Goal: Task Accomplishment & Management: Manage account settings

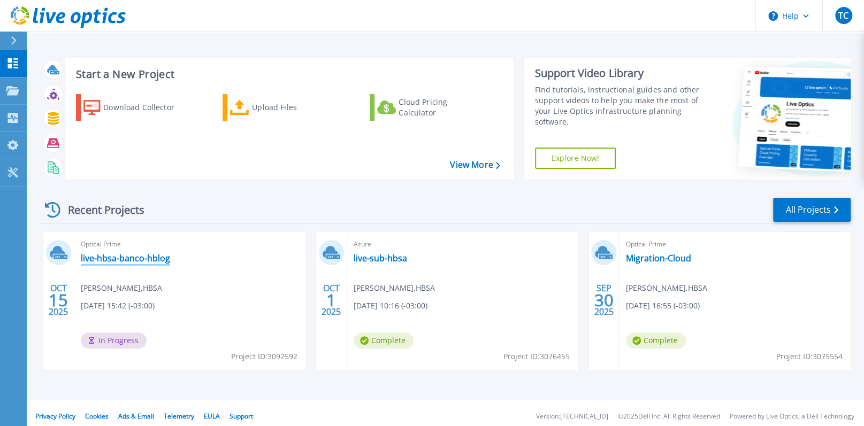
click at [102, 253] on link "live-hbsa-banco-hblog" at bounding box center [125, 258] width 89 height 11
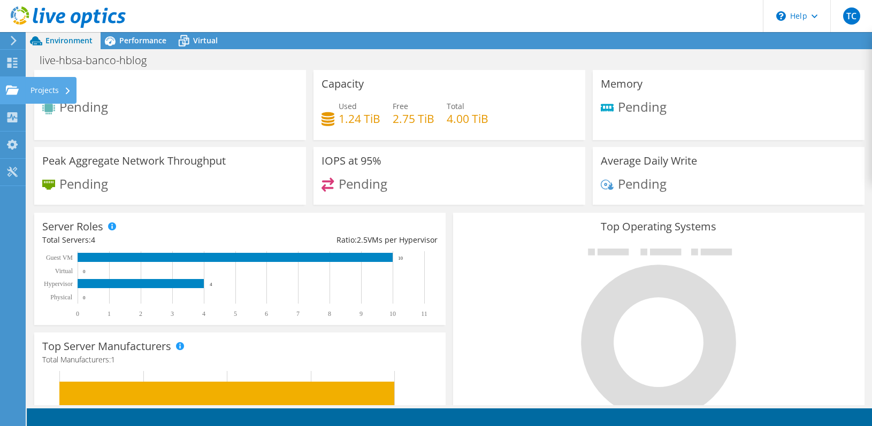
click at [13, 94] on use at bounding box center [12, 89] width 13 height 9
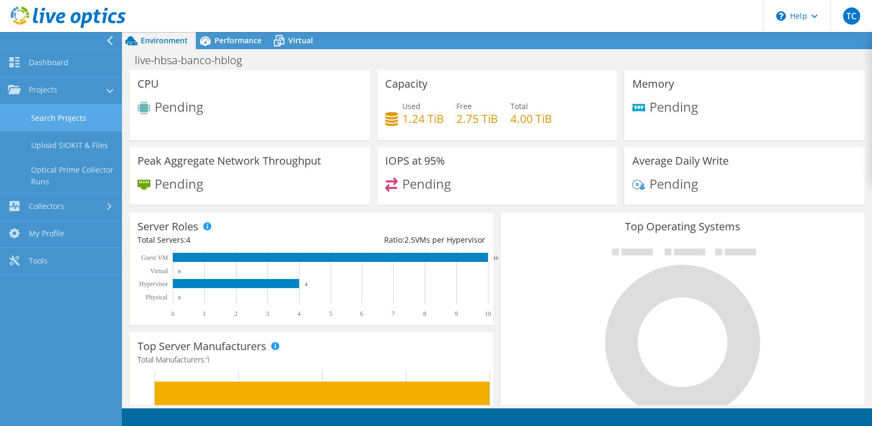
click at [48, 112] on link "Search Projects" at bounding box center [61, 117] width 122 height 27
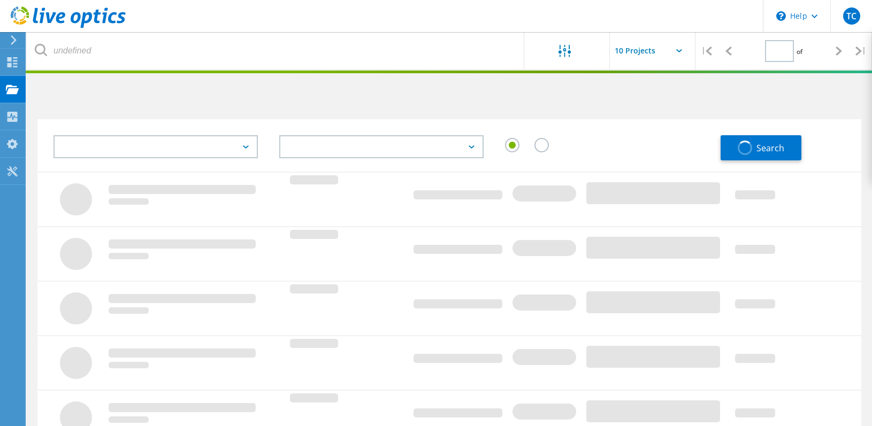
type input "1"
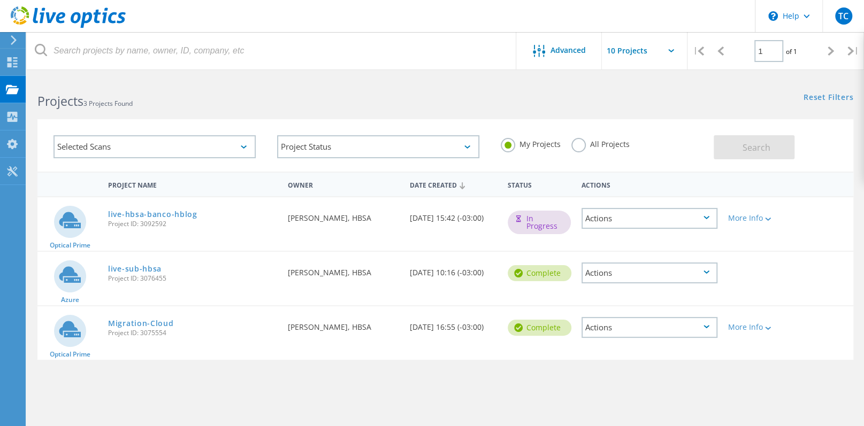
click at [712, 217] on div "Actions" at bounding box center [649, 218] width 136 height 21
click at [632, 248] on div "Delete" at bounding box center [649, 243] width 134 height 17
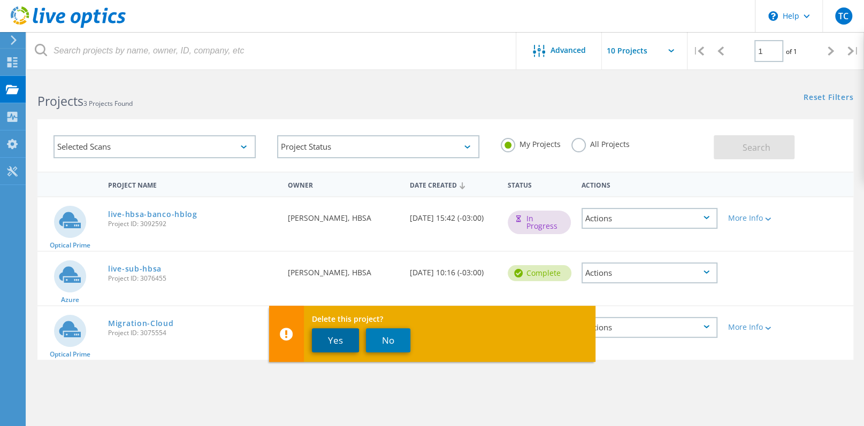
click at [328, 340] on button "Yes" at bounding box center [335, 340] width 47 height 24
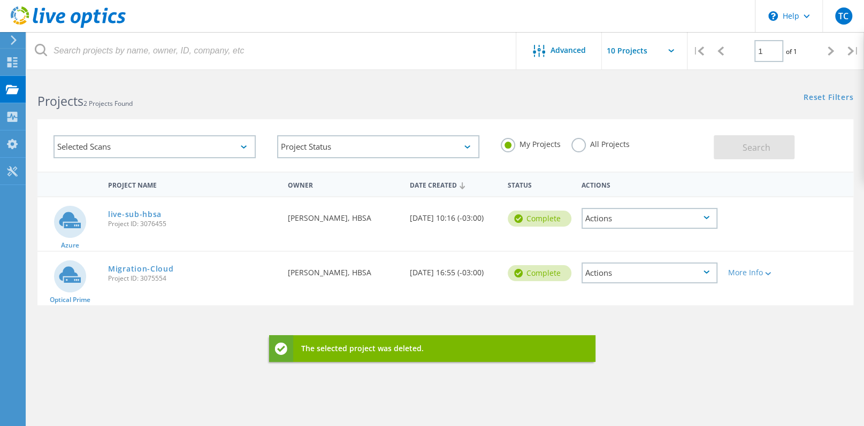
click at [142, 367] on div "Project Name Owner Date Created Status Actions Azure live-sub-hbsa Project ID: …" at bounding box center [444, 311] width 815 height 278
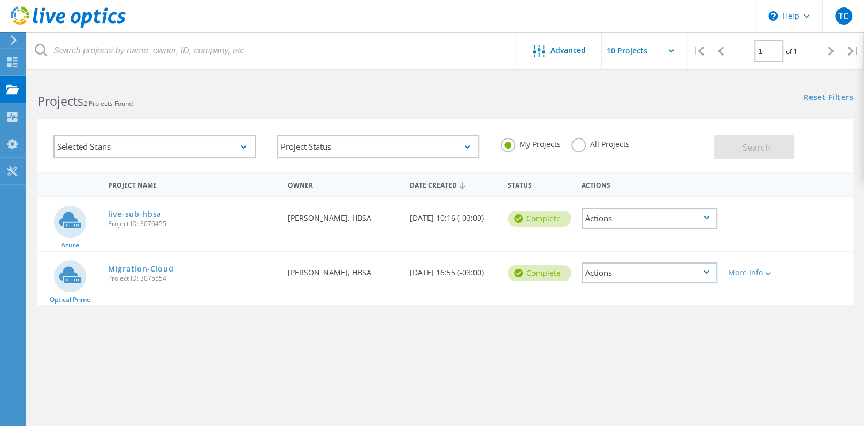
click at [52, 17] on use at bounding box center [68, 16] width 115 height 21
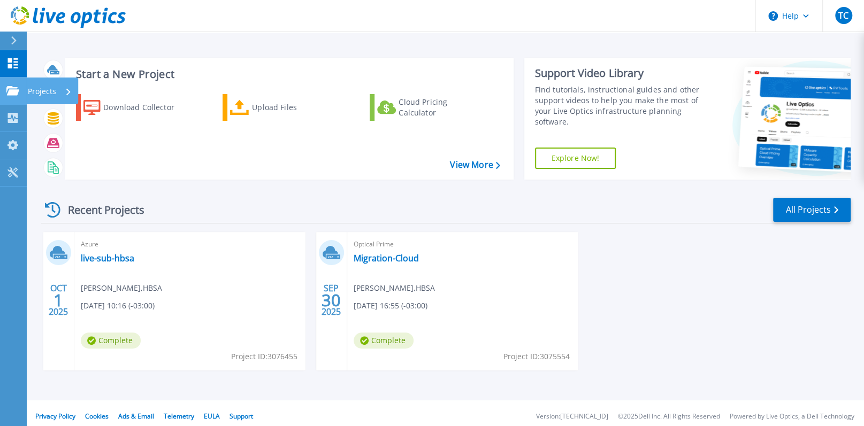
click at [20, 92] on div "Projects" at bounding box center [31, 91] width 50 height 10
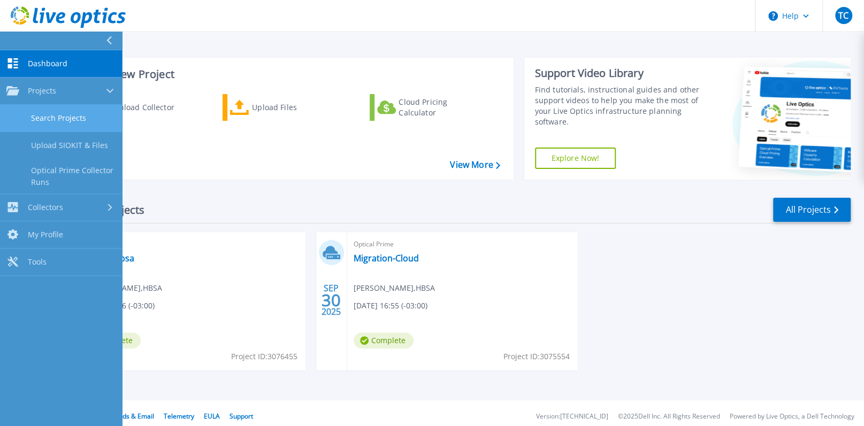
click at [45, 112] on link "Search Projects" at bounding box center [61, 118] width 122 height 27
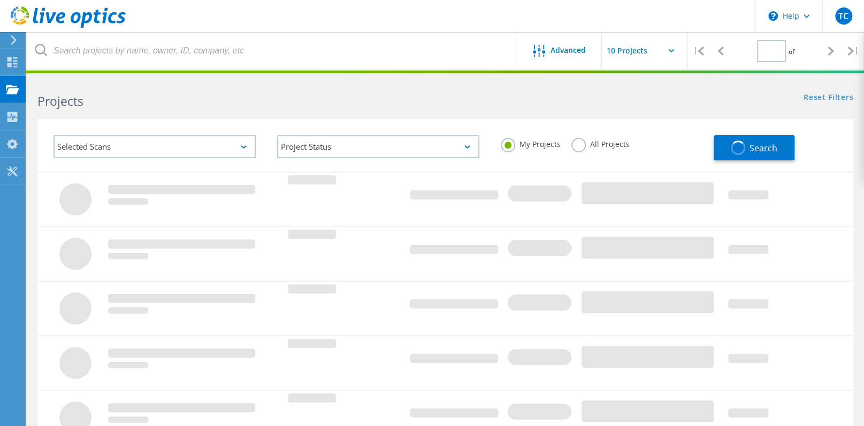
type input "1"
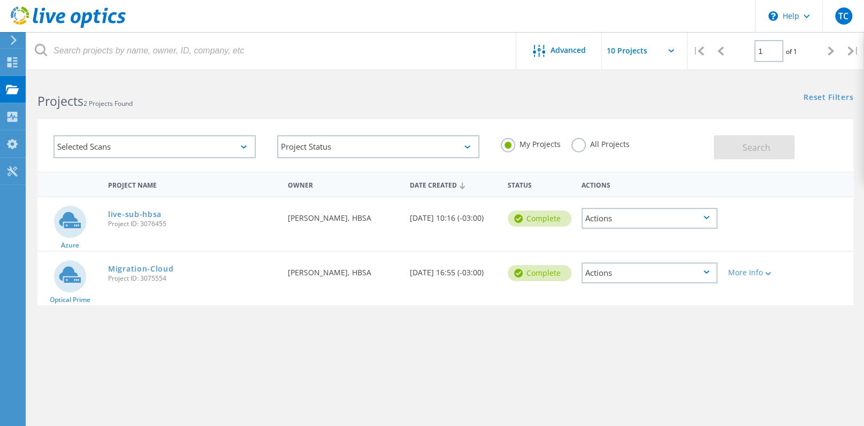
click at [51, 18] on use at bounding box center [68, 16] width 115 height 21
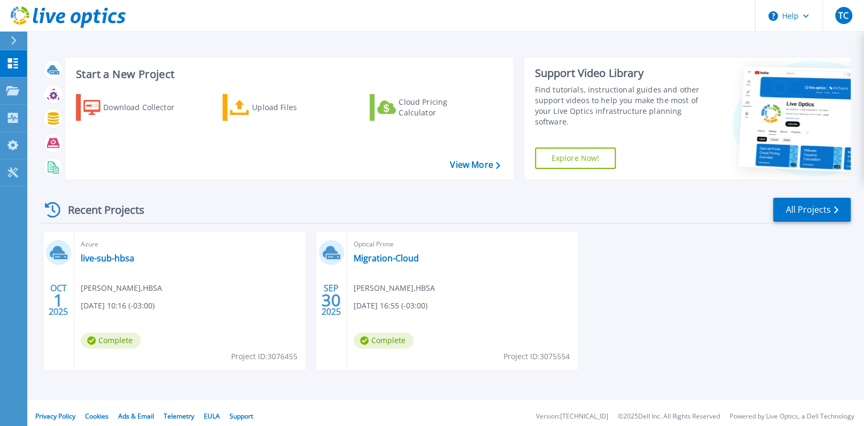
click at [96, 7] on icon at bounding box center [68, 17] width 115 height 22
click at [67, 13] on icon at bounding box center [68, 17] width 115 height 22
click at [7, 90] on icon at bounding box center [12, 90] width 13 height 9
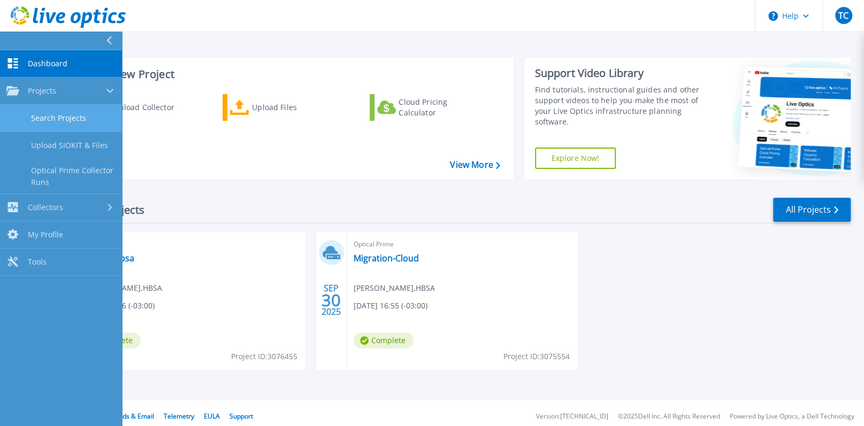
click at [50, 112] on link "Search Projects" at bounding box center [61, 118] width 122 height 27
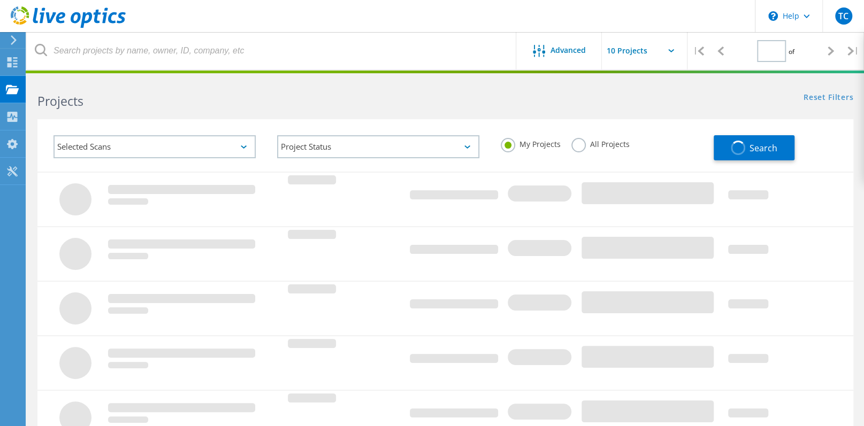
type input "1"
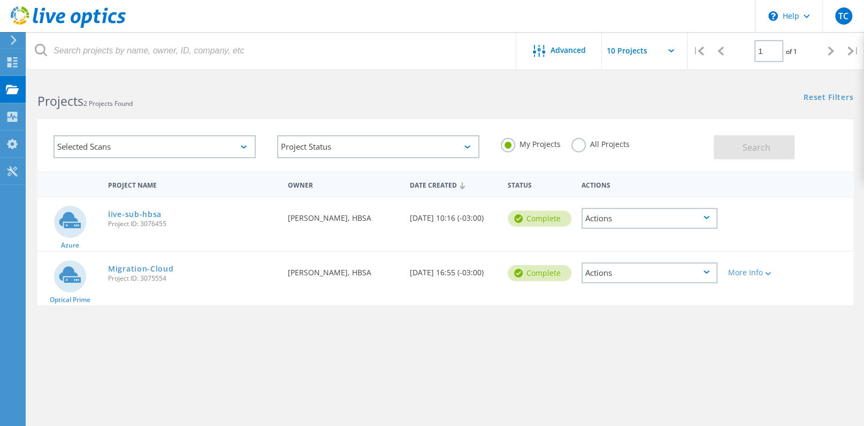
click at [154, 335] on div "Project Name Owner Date Created Status Actions Azure live-sub-hbsa Project ID: …" at bounding box center [444, 311] width 815 height 278
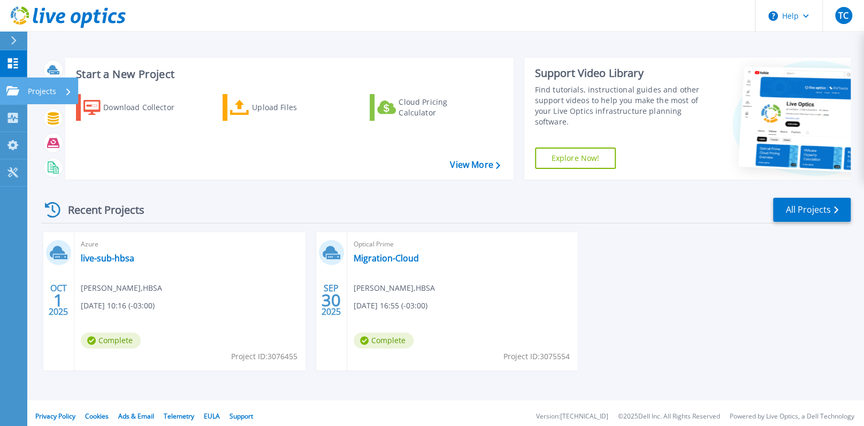
click at [10, 92] on icon at bounding box center [12, 90] width 13 height 9
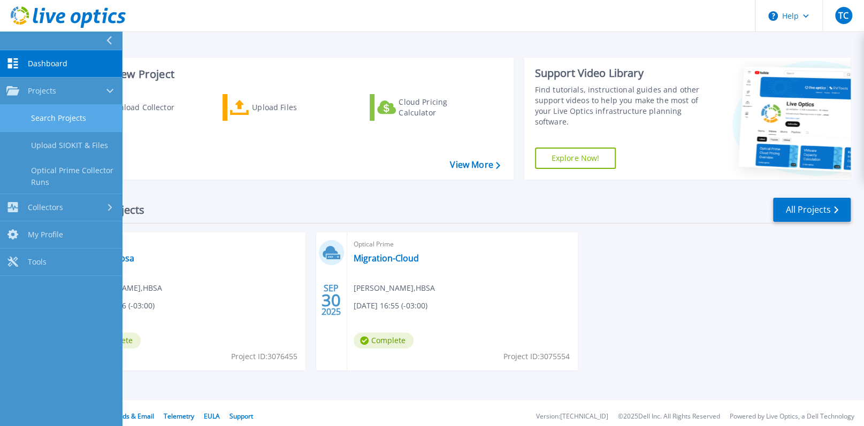
click at [47, 112] on link "Search Projects" at bounding box center [61, 118] width 122 height 27
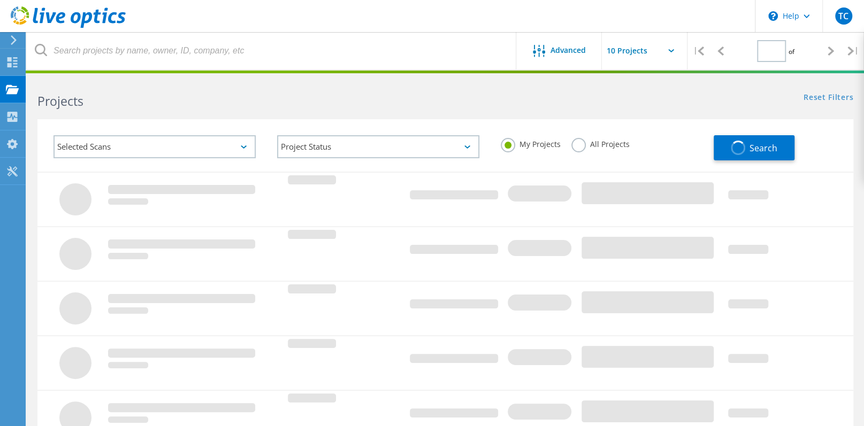
type input "1"
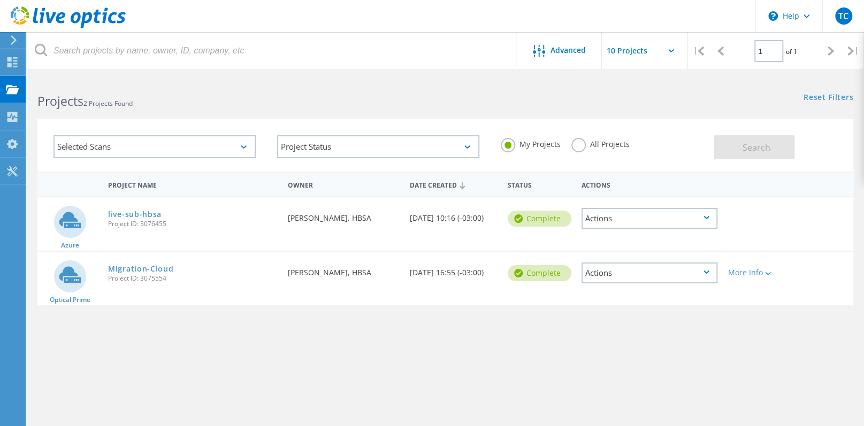
click at [195, 143] on div "Selected Scans" at bounding box center [154, 146] width 202 height 23
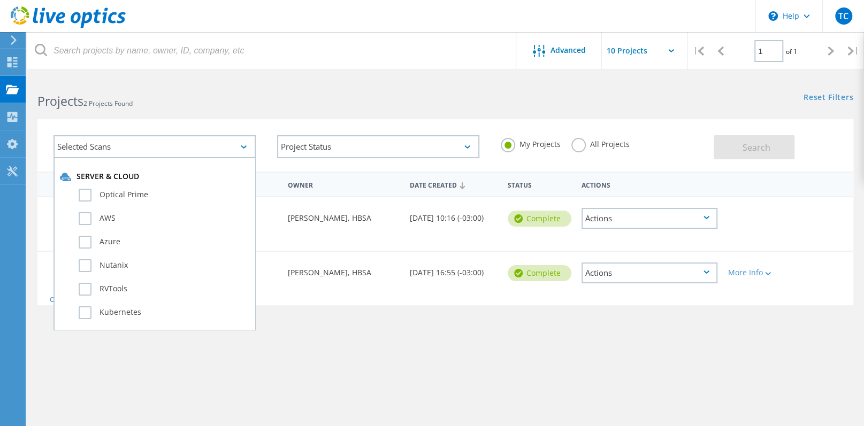
click at [336, 74] on html "\n Help Explore Helpful Articles Contact Support TC End User Thiago Curty thiag…" at bounding box center [432, 246] width 864 height 492
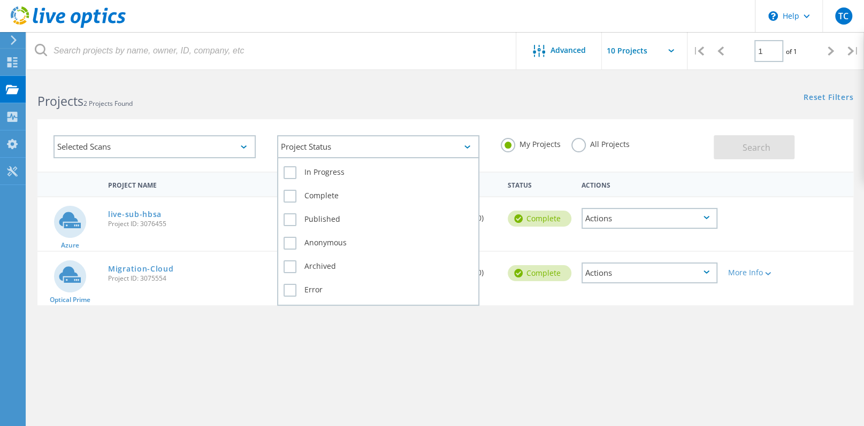
click at [330, 147] on div "Project Status" at bounding box center [378, 146] width 202 height 23
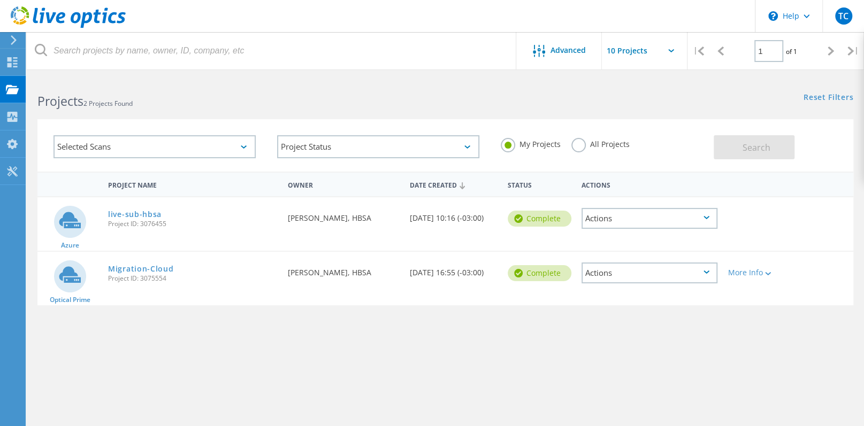
click at [327, 91] on div "Projects 2 Projects Found" at bounding box center [236, 92] width 418 height 28
click at [582, 145] on label "All Projects" at bounding box center [600, 143] width 58 height 10
click at [0, 0] on input "All Projects" at bounding box center [0, 0] width 0 height 0
click at [725, 145] on button "Search" at bounding box center [753, 147] width 81 height 24
click at [475, 340] on div "Project Name Owner Date Created Status Actions Azure live-sub-hbsa Project ID: …" at bounding box center [444, 311] width 815 height 278
